Goal: Task Accomplishment & Management: Manage account settings

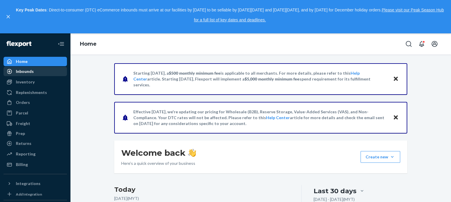
scroll to position [29, 0]
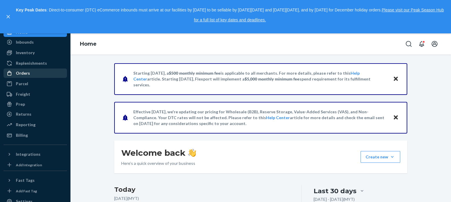
click at [29, 73] on div "Orders" at bounding box center [23, 73] width 14 height 6
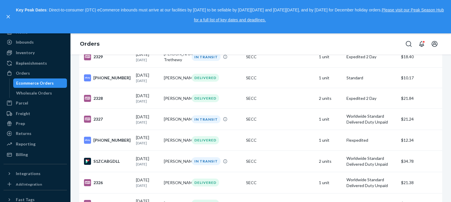
scroll to position [118, 0]
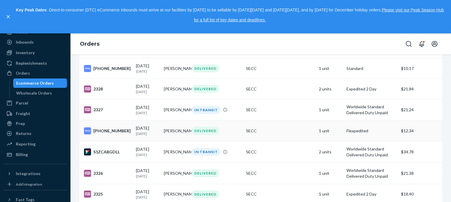
click at [177, 141] on td "[PERSON_NAME]" at bounding box center [175, 131] width 28 height 21
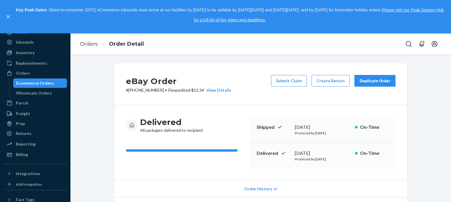
click at [312, 94] on div "eBay Order # [PHONE_NUMBER] • Flexpedited / $12.34 View Details Submit Claim Cr…" at bounding box center [260, 84] width 293 height 42
click at [333, 82] on button "Create Return" at bounding box center [330, 81] width 38 height 12
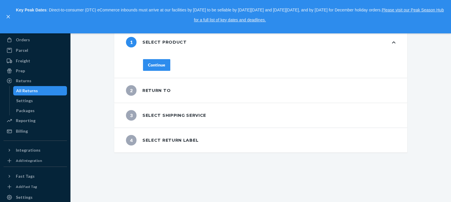
scroll to position [29, 0]
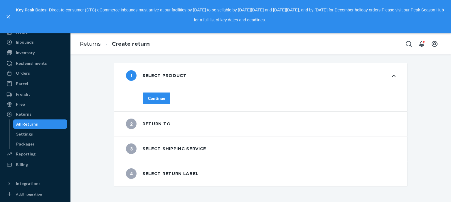
click at [181, 76] on div "1 Select product" at bounding box center [156, 75] width 61 height 11
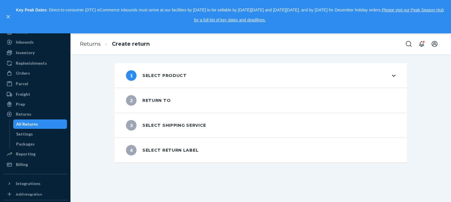
click at [181, 76] on div "1 Select product" at bounding box center [156, 75] width 61 height 11
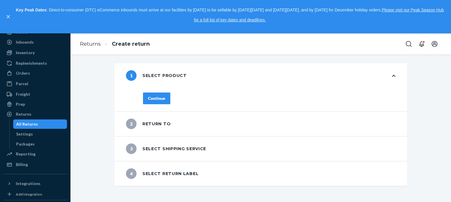
click at [154, 99] on div "Continue" at bounding box center [156, 99] width 17 height 6
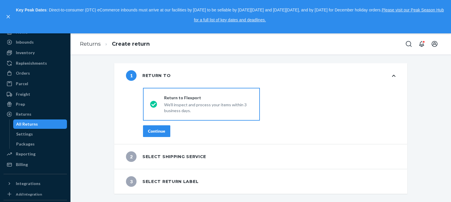
click at [184, 113] on div "We'll inspect and process your items within 3 business days." at bounding box center [208, 107] width 89 height 13
click at [154, 106] on input "Return to Flexport We'll inspect and process your items within 3 business days." at bounding box center [152, 105] width 4 height 4
click at [159, 133] on div "Continue" at bounding box center [156, 131] width 17 height 6
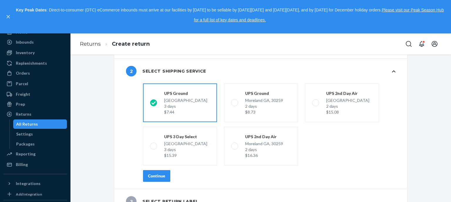
click at [157, 179] on button "Continue" at bounding box center [156, 176] width 27 height 12
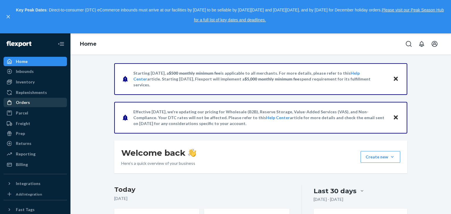
click at [46, 106] on div "Orders" at bounding box center [35, 103] width 62 height 8
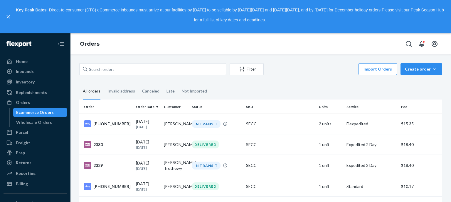
scroll to position [169, 0]
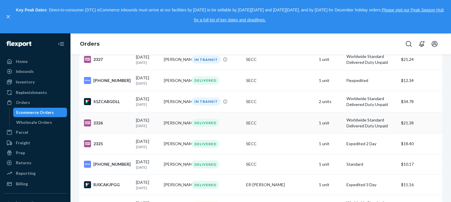
click at [273, 126] on div "SECC" at bounding box center [280, 123] width 68 height 6
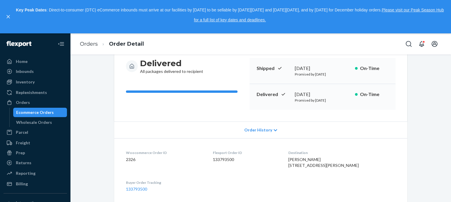
scroll to position [177, 0]
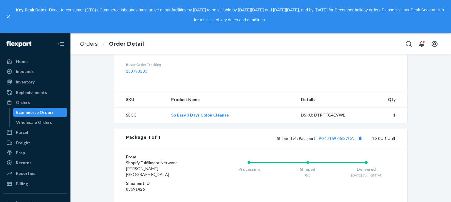
click at [328, 142] on div "Shipped via Passport PG4716973637CA 1 SKU 1 Unit" at bounding box center [277, 139] width 235 height 8
click at [327, 141] on link "PG4716973637CA" at bounding box center [335, 138] width 35 height 5
